Goal: Task Accomplishment & Management: Manage account settings

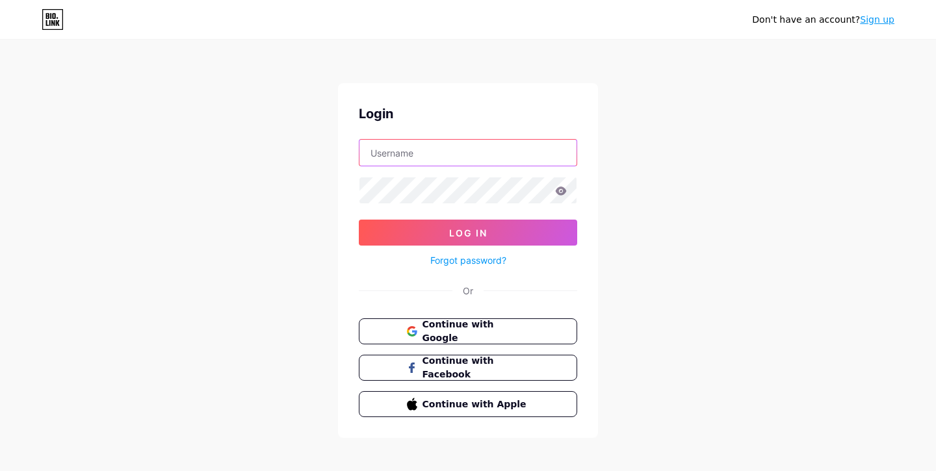
type input "dermagym"
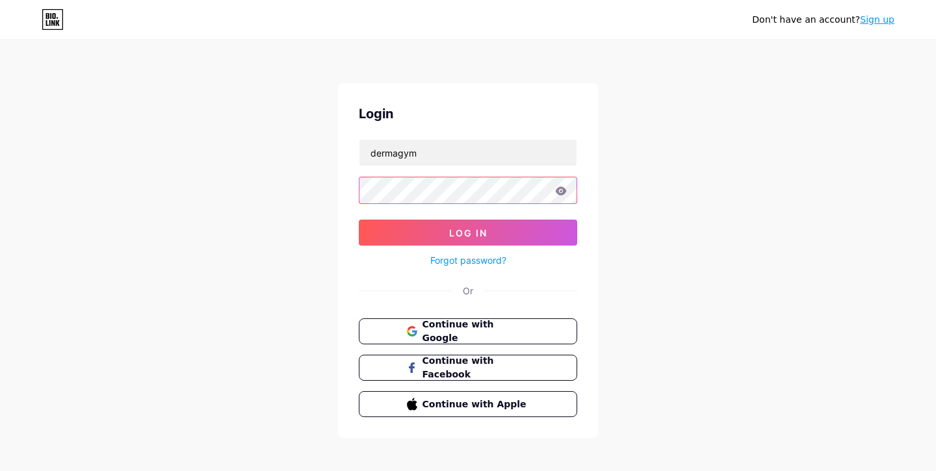
click at [468, 233] on button "Log In" at bounding box center [468, 233] width 218 height 26
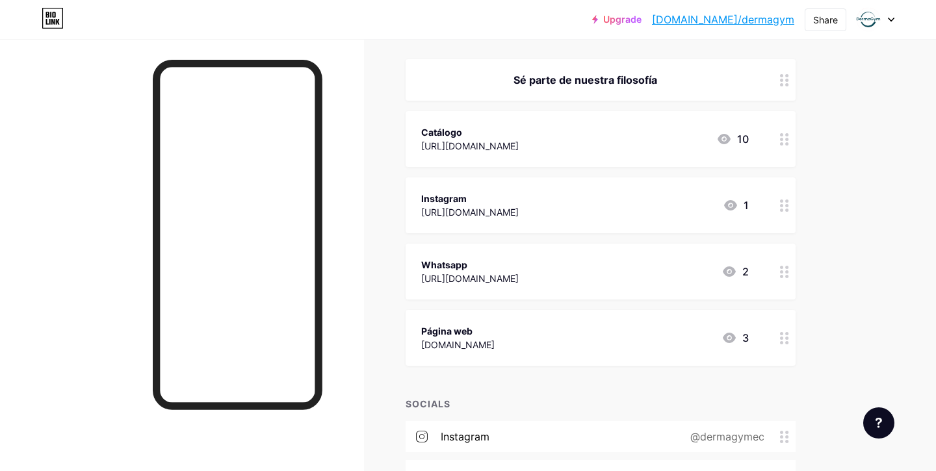
scroll to position [145, 0]
click at [779, 143] on div at bounding box center [784, 140] width 22 height 56
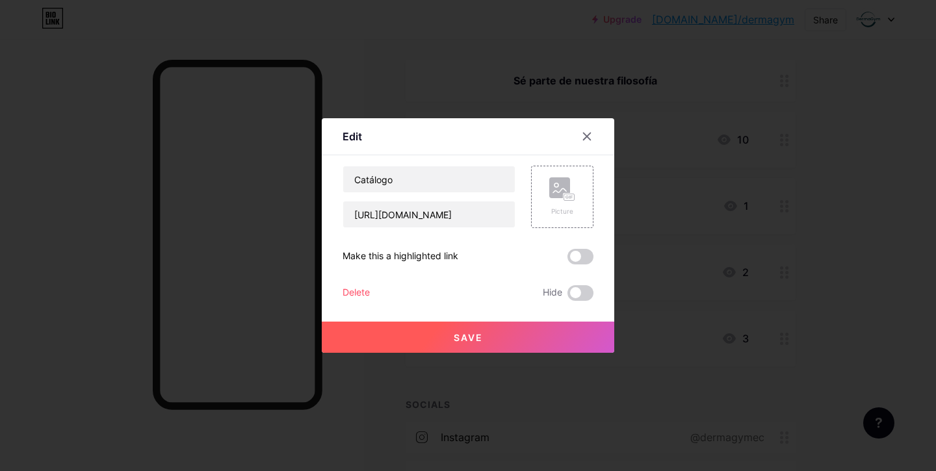
click at [352, 289] on div "Delete" at bounding box center [356, 293] width 27 height 16
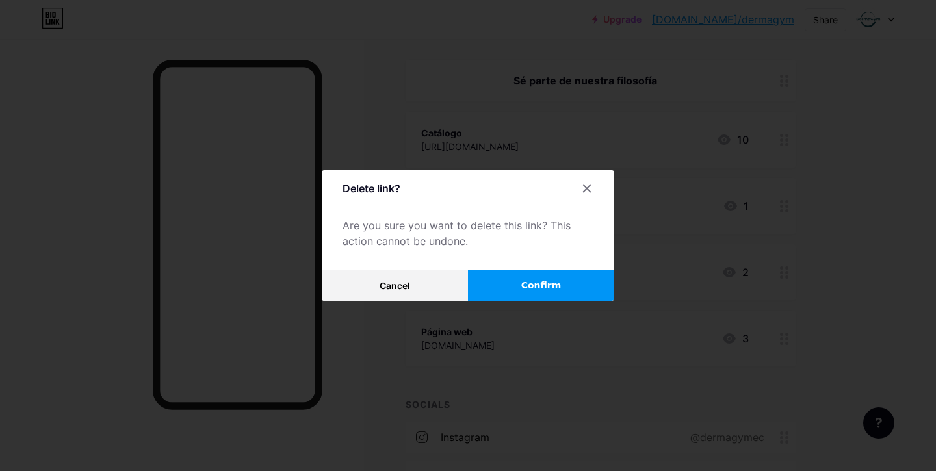
click at [555, 292] on button "Confirm" at bounding box center [541, 285] width 146 height 31
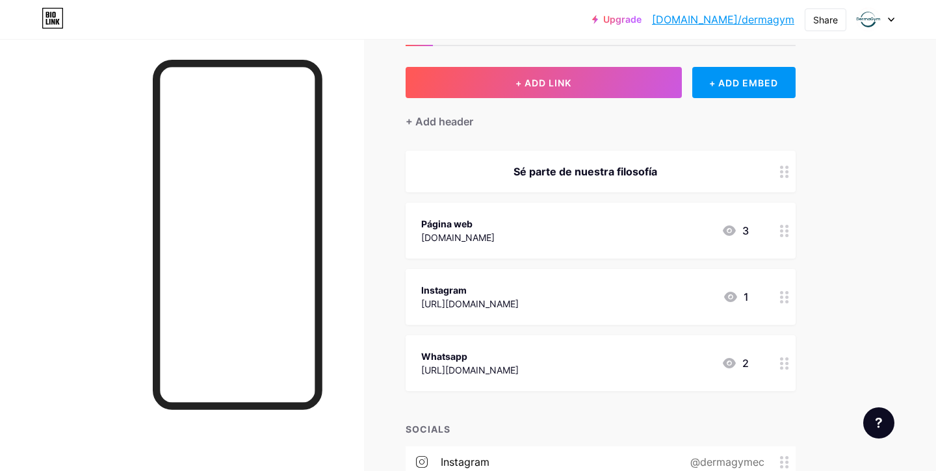
scroll to position [51, 0]
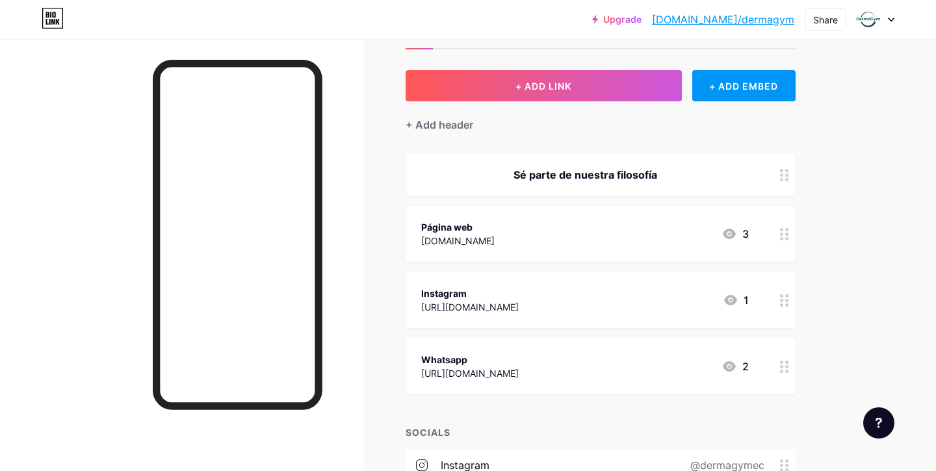
drag, startPoint x: 781, startPoint y: 370, endPoint x: 776, endPoint y: 289, distance: 82.1
click at [777, 289] on span "Sé parte de nuestra filosofía Página web www.dermagymec.com 3 Instagram https:/…" at bounding box center [601, 274] width 390 height 240
click at [879, 341] on div "Upgrade bio.link/dermag... bio.link/dermagym Share Switch accounts DermaGym bio…" at bounding box center [468, 267] width 936 height 636
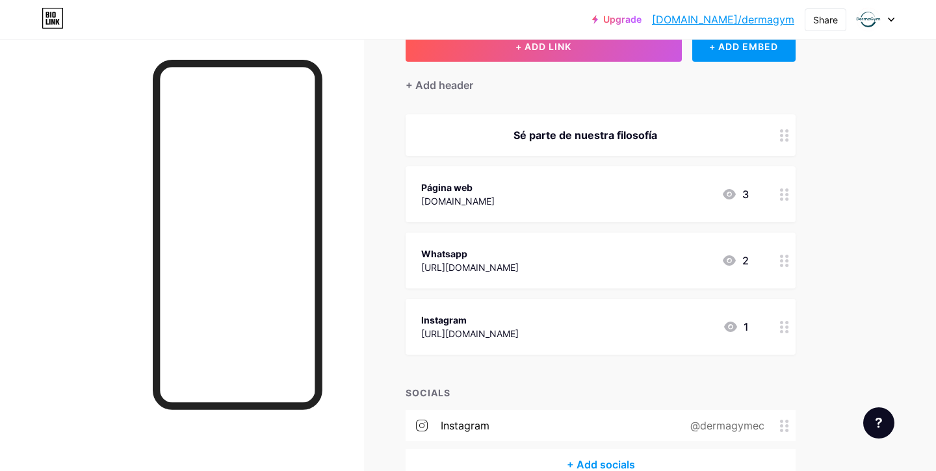
scroll to position [83, 0]
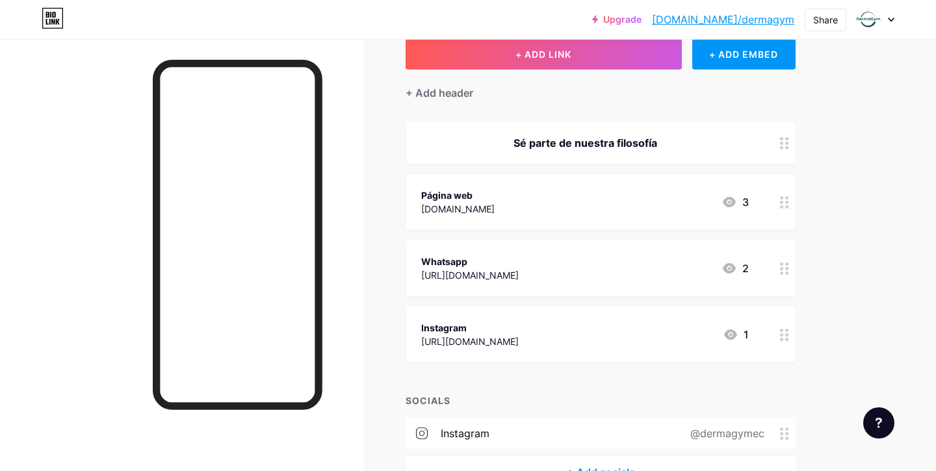
click at [674, 202] on div "Página web www.dermagymec.com 3" at bounding box center [585, 202] width 328 height 30
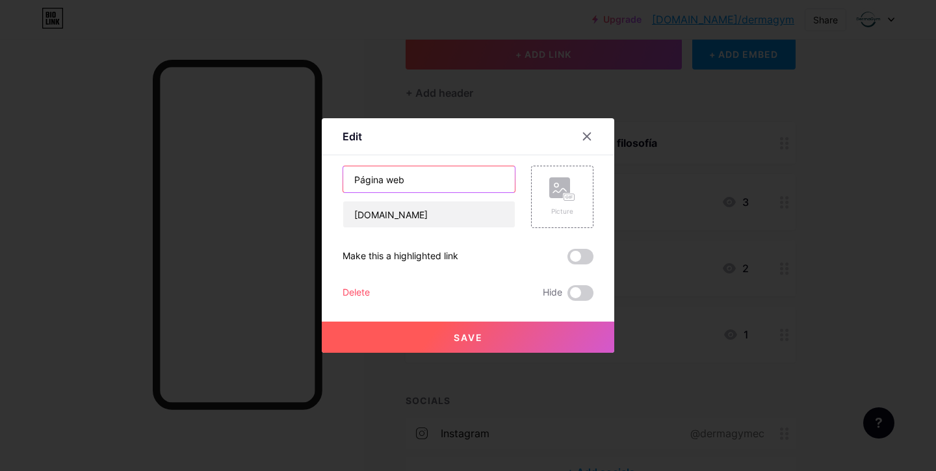
click at [495, 185] on input "Página web" at bounding box center [429, 179] width 172 height 26
click at [428, 174] on input "Página web" at bounding box center [429, 179] width 172 height 26
type input "Página web"
click at [565, 198] on rect at bounding box center [569, 197] width 10 height 6
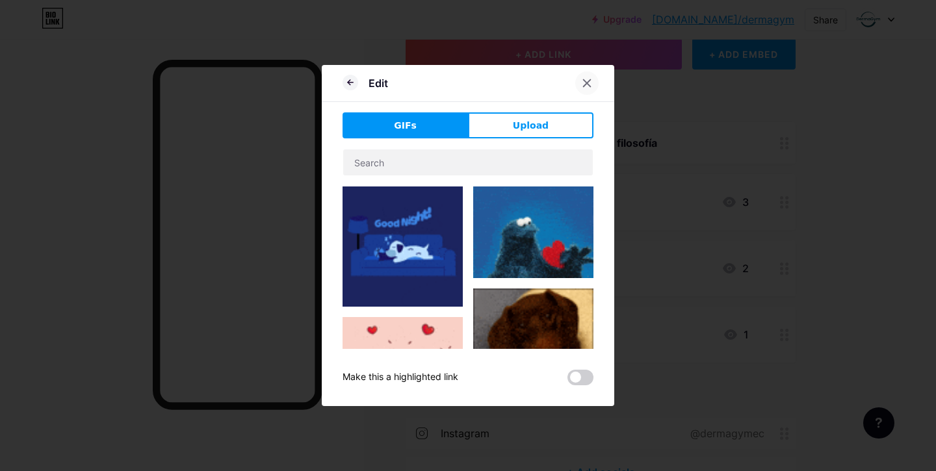
click at [586, 88] on div at bounding box center [586, 82] width 23 height 23
